Goal: Task Accomplishment & Management: Use online tool/utility

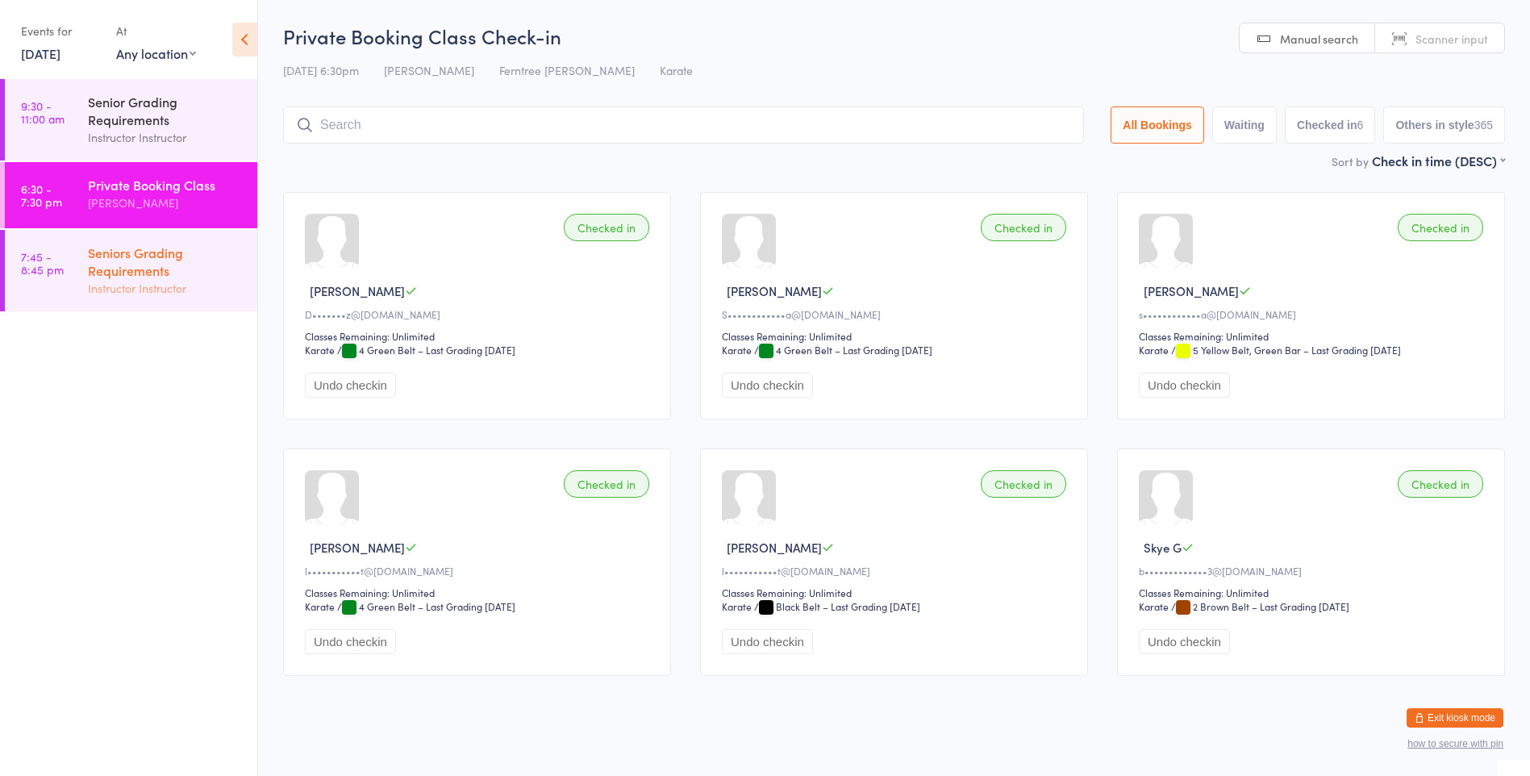
click at [173, 270] on div "Seniors Grading Requirements" at bounding box center [166, 261] width 156 height 35
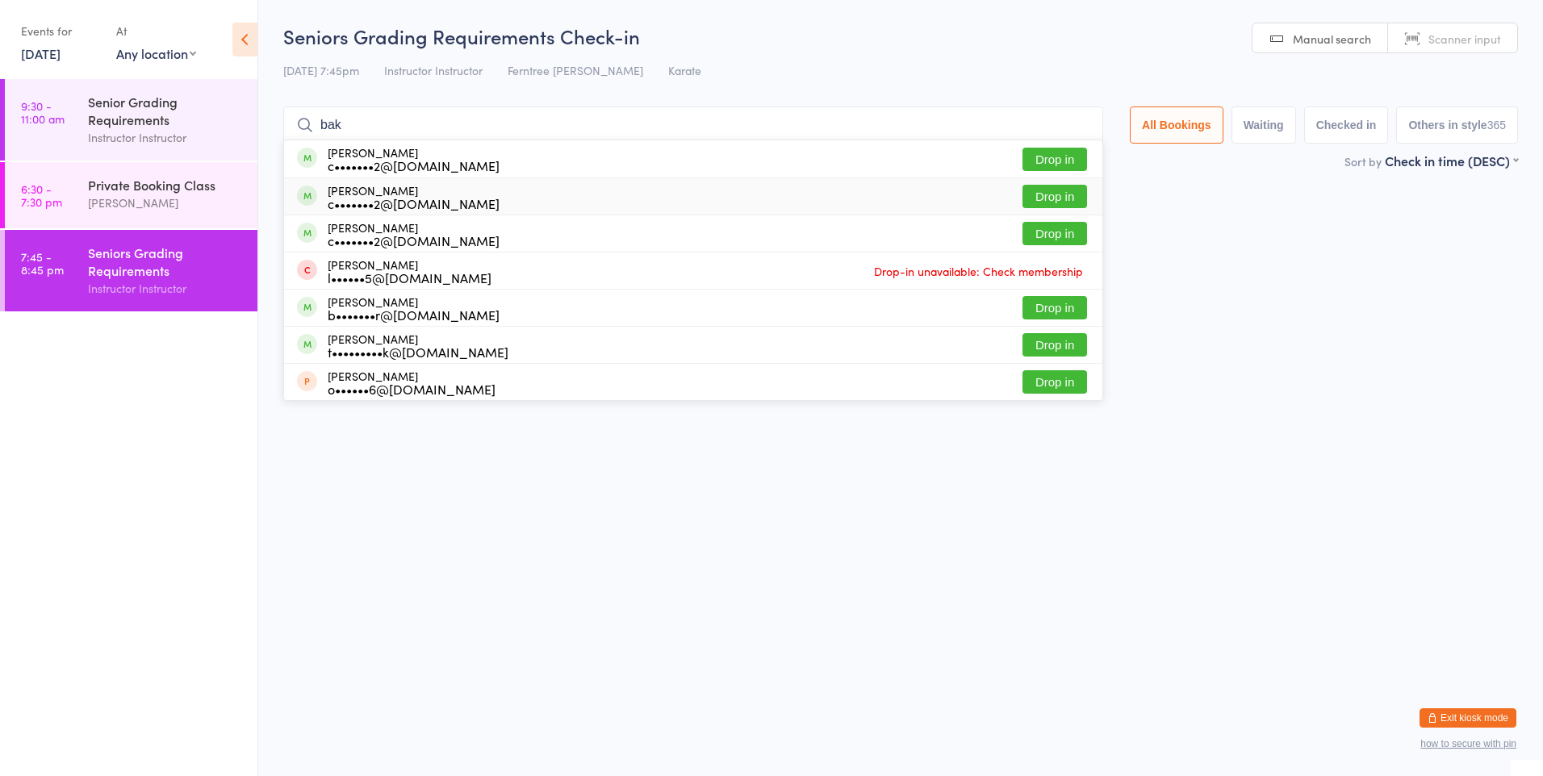
type input "bak"
click at [1063, 193] on button "Drop in" at bounding box center [1054, 196] width 65 height 23
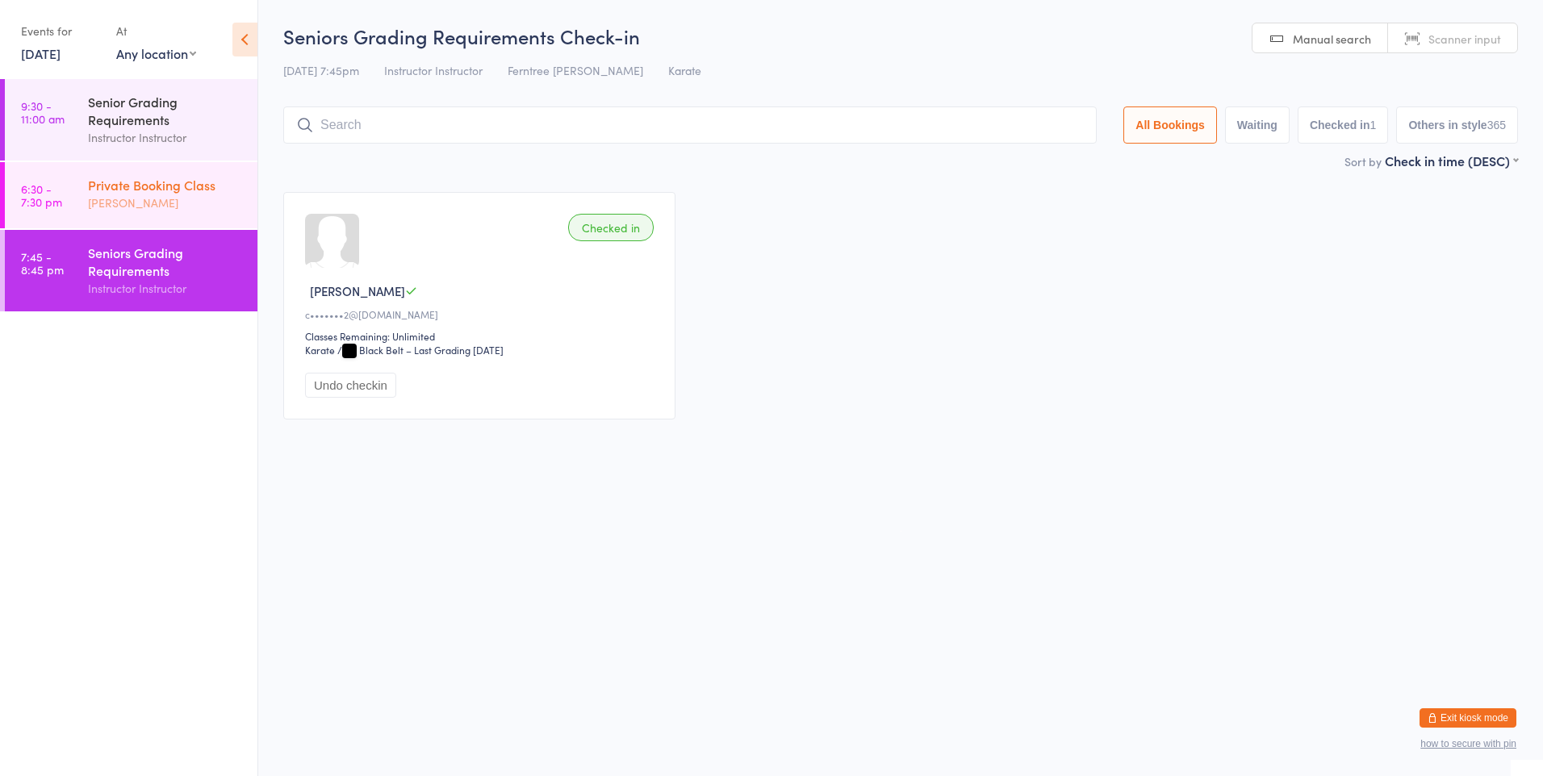
click at [214, 223] on div "Private Booking Class [PERSON_NAME]" at bounding box center [172, 194] width 169 height 64
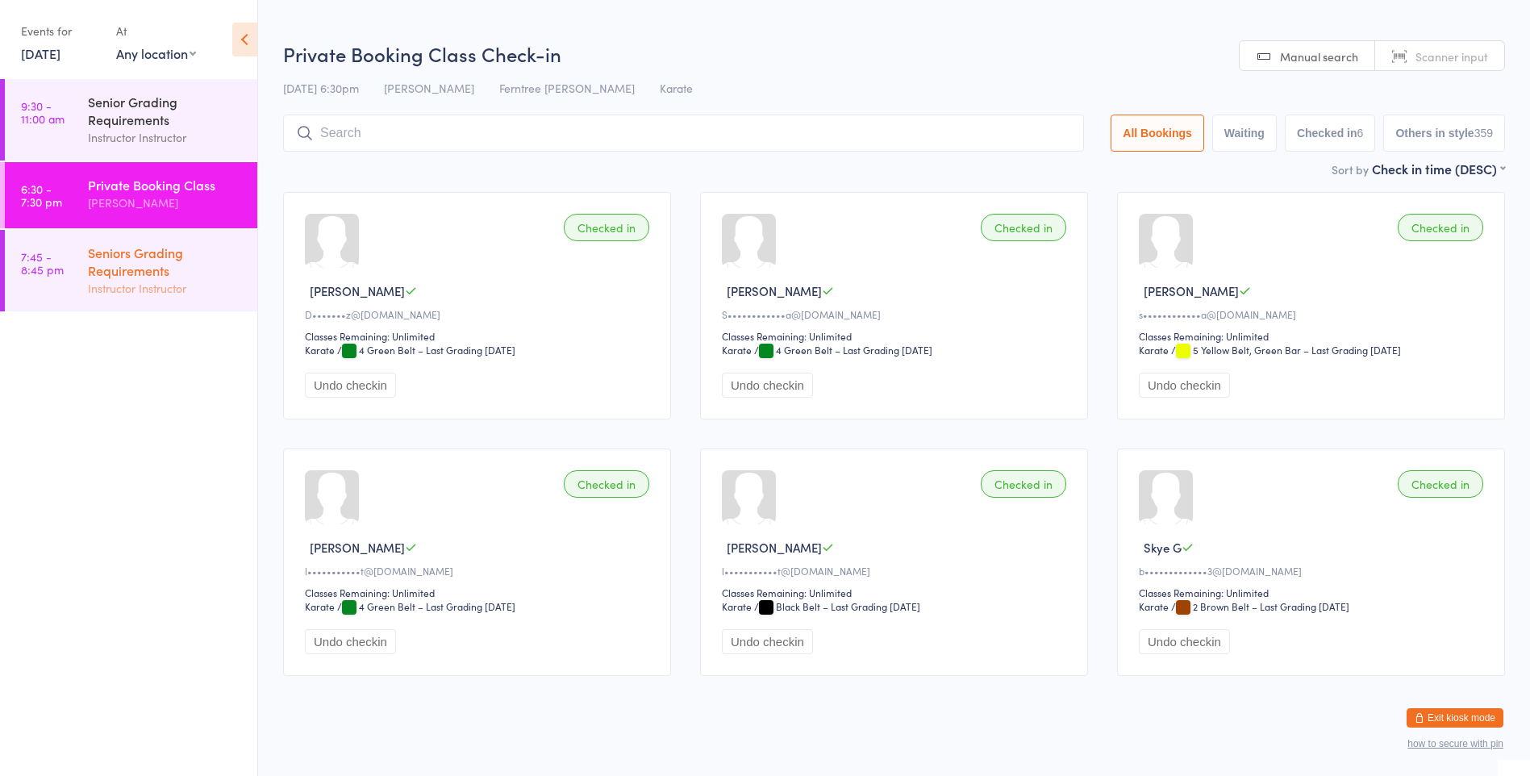
click at [199, 252] on div "Seniors Grading Requirements" at bounding box center [166, 261] width 156 height 35
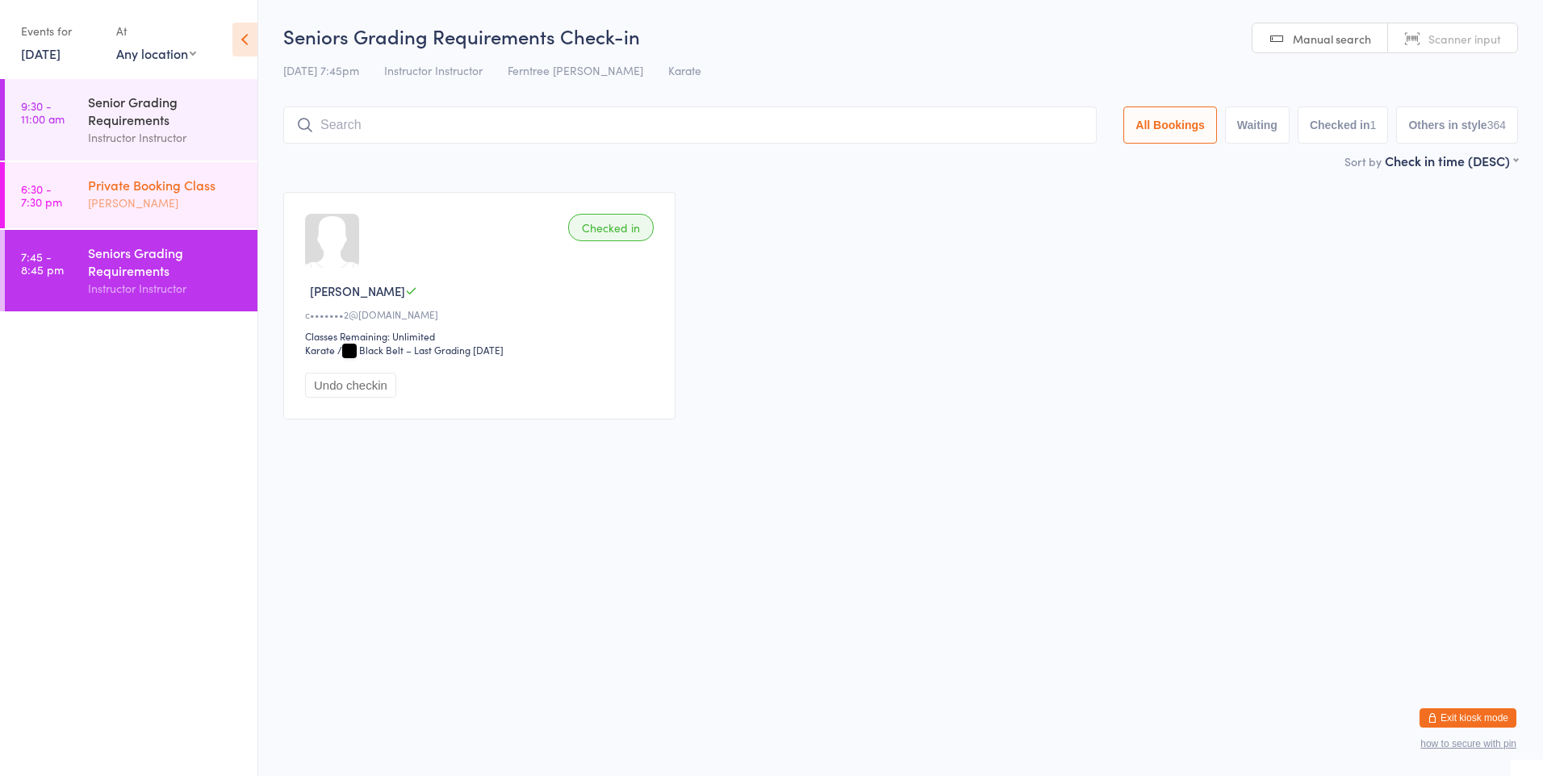
click at [208, 178] on div "Private Booking Class" at bounding box center [166, 185] width 156 height 18
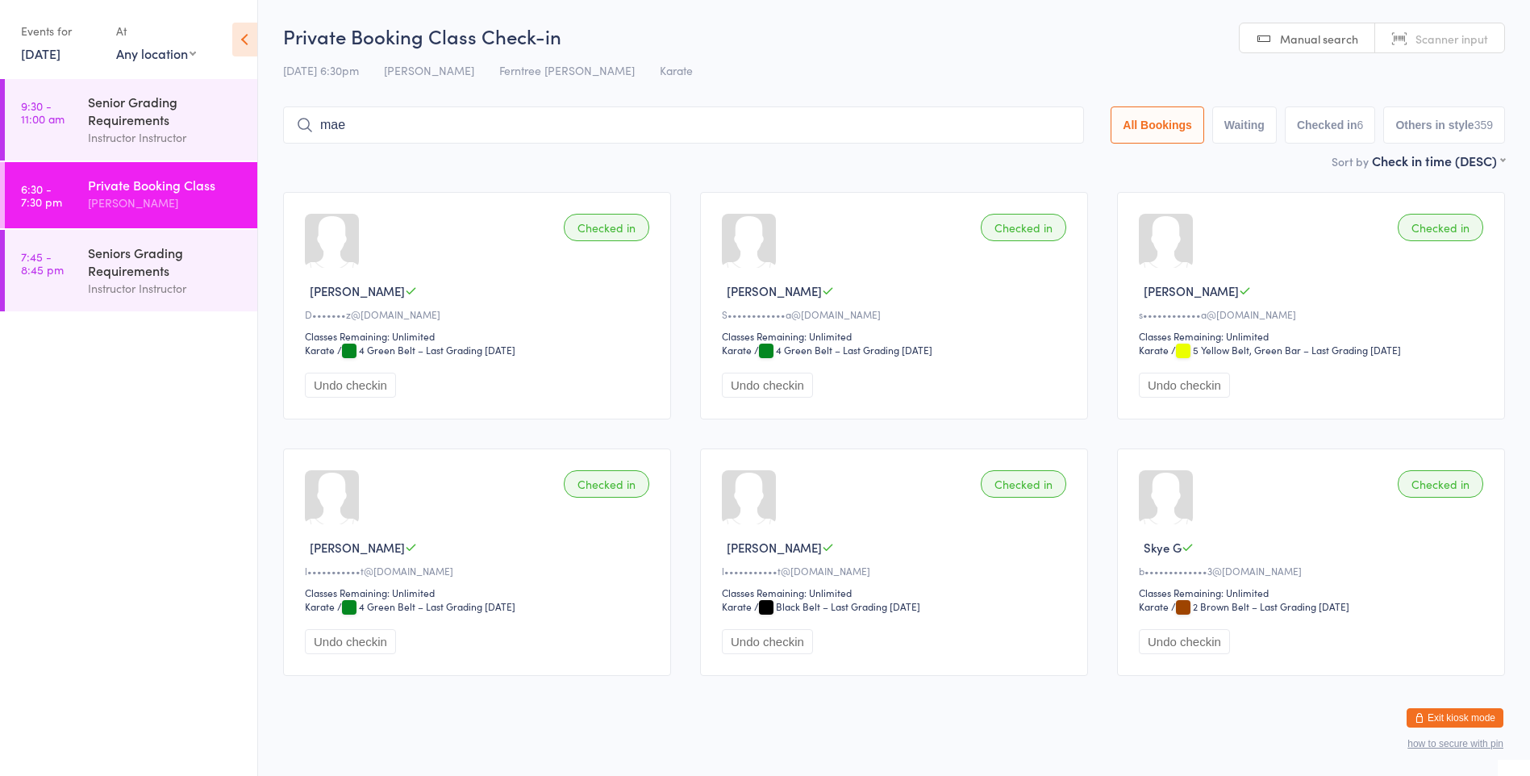
type input "mae"
